Goal: Task Accomplishment & Management: Manage account settings

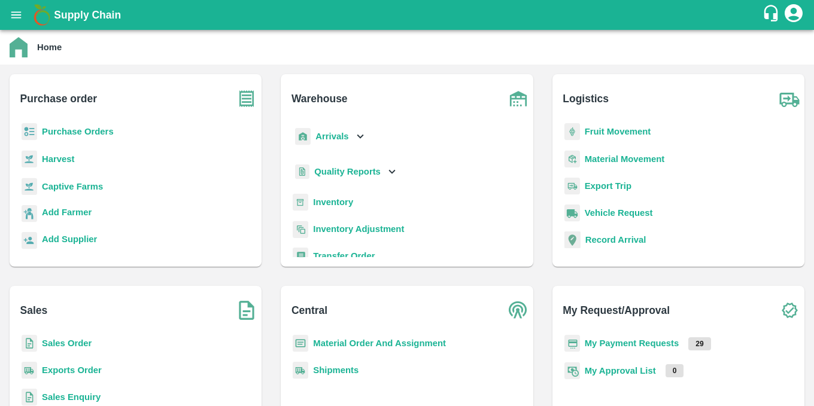
click at [95, 137] on p "Purchase Orders" at bounding box center [78, 131] width 72 height 13
click at [88, 132] on b "Purchase Orders" at bounding box center [78, 132] width 72 height 10
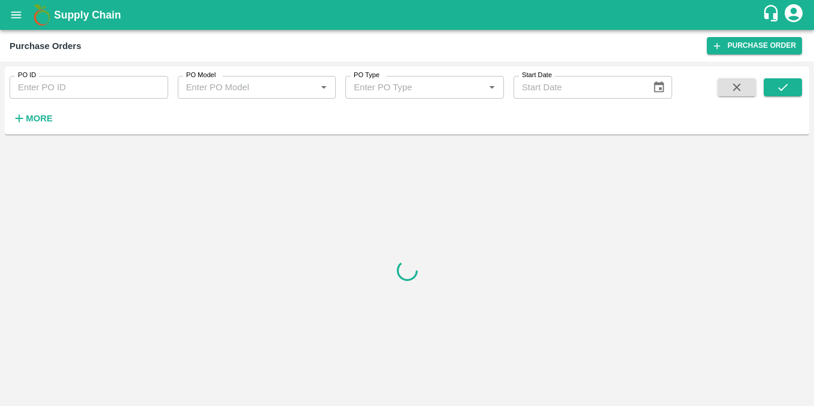
click at [88, 132] on div "PO ID PO ID PO Model PO Model   * PO Type PO Type   * Start Date Start Date More" at bounding box center [407, 100] width 804 height 68
click at [132, 91] on input "PO ID" at bounding box center [89, 87] width 159 height 23
drag, startPoint x: 53, startPoint y: 108, endPoint x: 29, endPoint y: 119, distance: 26.0
click at [29, 119] on button "More" at bounding box center [33, 118] width 46 height 20
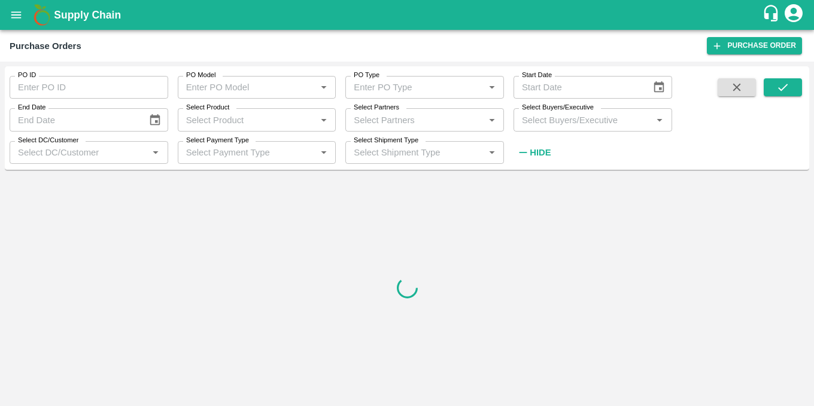
type input "DD/MM/YYYY"
click at [29, 119] on input "DD/MM/YYYY" at bounding box center [74, 119] width 129 height 23
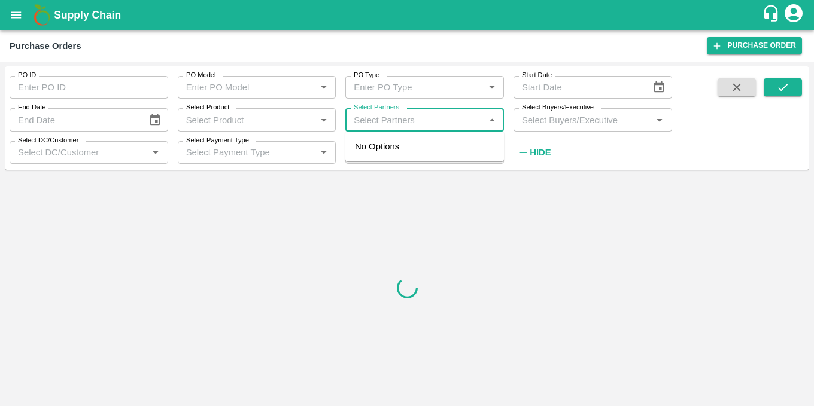
click at [360, 123] on input "Select Partners" at bounding box center [415, 120] width 132 height 16
paste input "9923949470"
type input "9923949470"
click at [391, 150] on div "Roshan Bharat Wagh-Janori, Nashik-9923949470" at bounding box center [441, 153] width 106 height 27
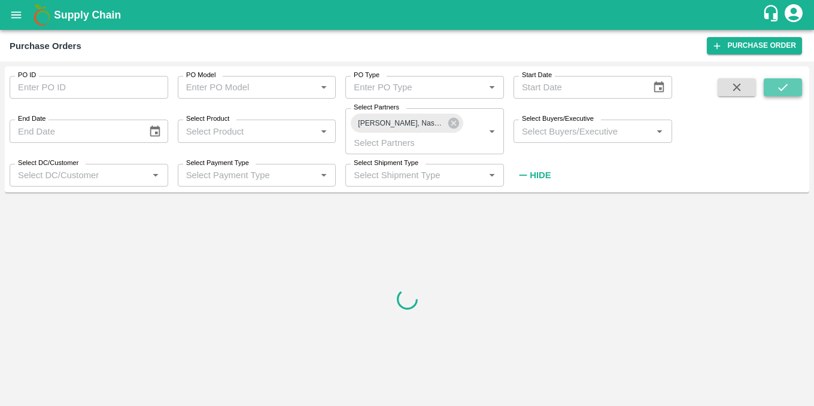
click at [786, 89] on icon "submit" at bounding box center [782, 87] width 13 height 13
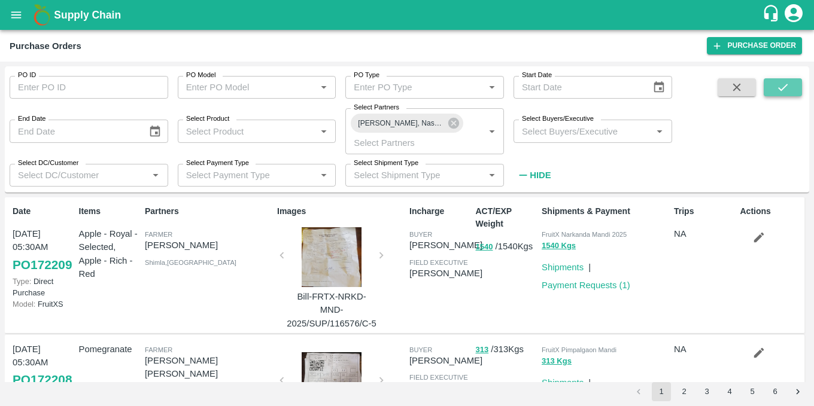
click at [776, 92] on icon "submit" at bounding box center [782, 87] width 13 height 13
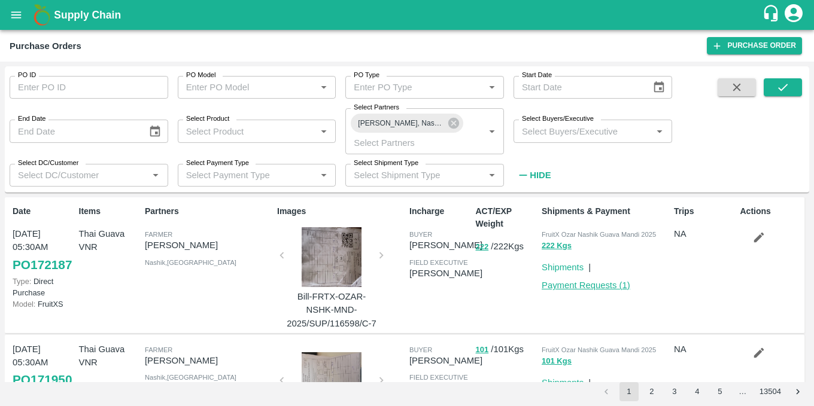
click at [592, 284] on link "Payment Requests ( 1 )" at bounding box center [586, 286] width 89 height 10
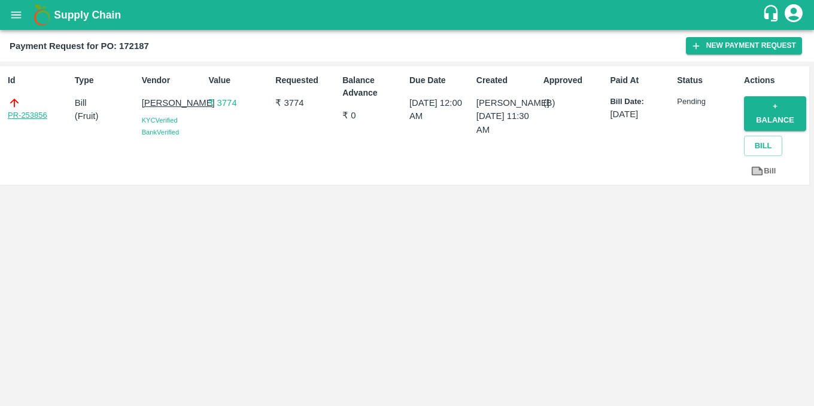
click at [22, 116] on link "PR-253856" at bounding box center [28, 116] width 40 height 12
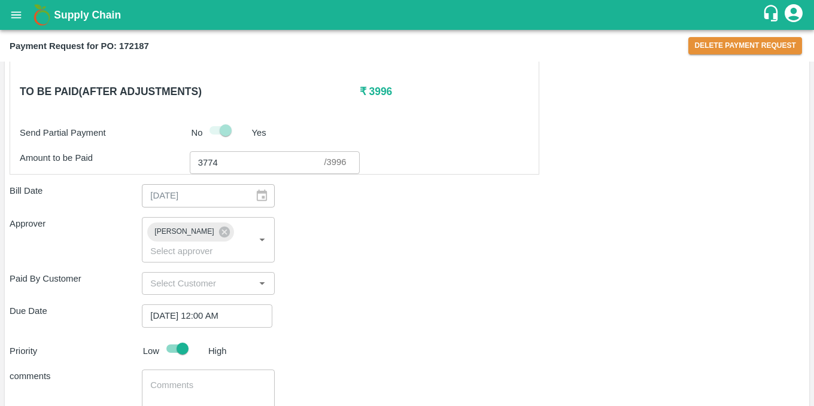
scroll to position [439, 0]
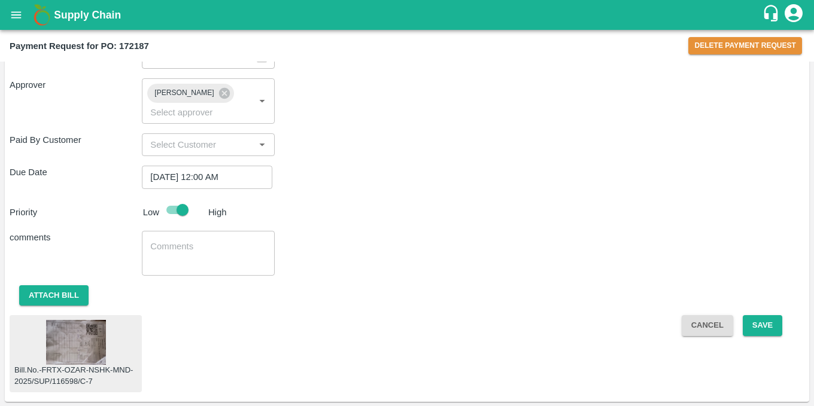
click at [95, 334] on img at bounding box center [76, 342] width 60 height 45
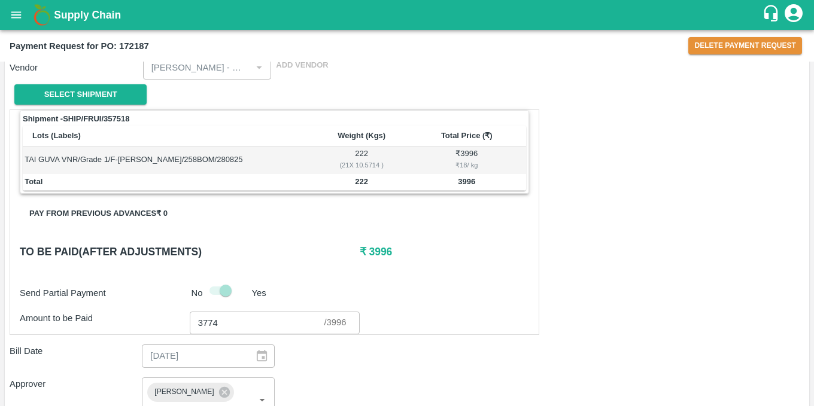
scroll to position [0, 0]
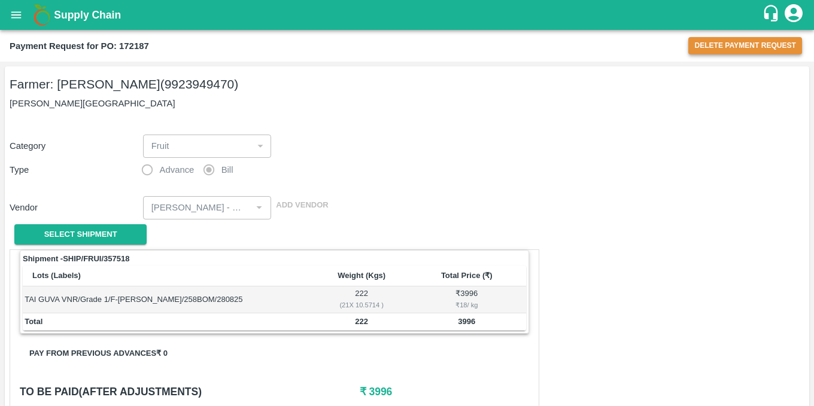
click at [748, 42] on button "Delete Payment Request" at bounding box center [745, 45] width 114 height 17
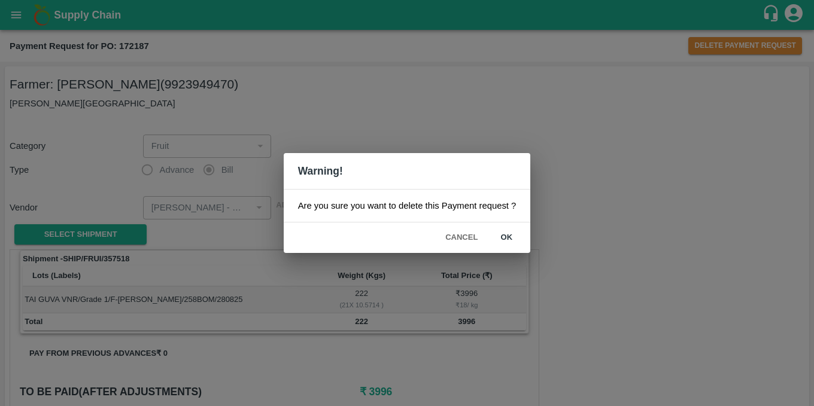
click at [499, 232] on button "ok" at bounding box center [506, 237] width 38 height 21
